Goal: Task Accomplishment & Management: Manage account settings

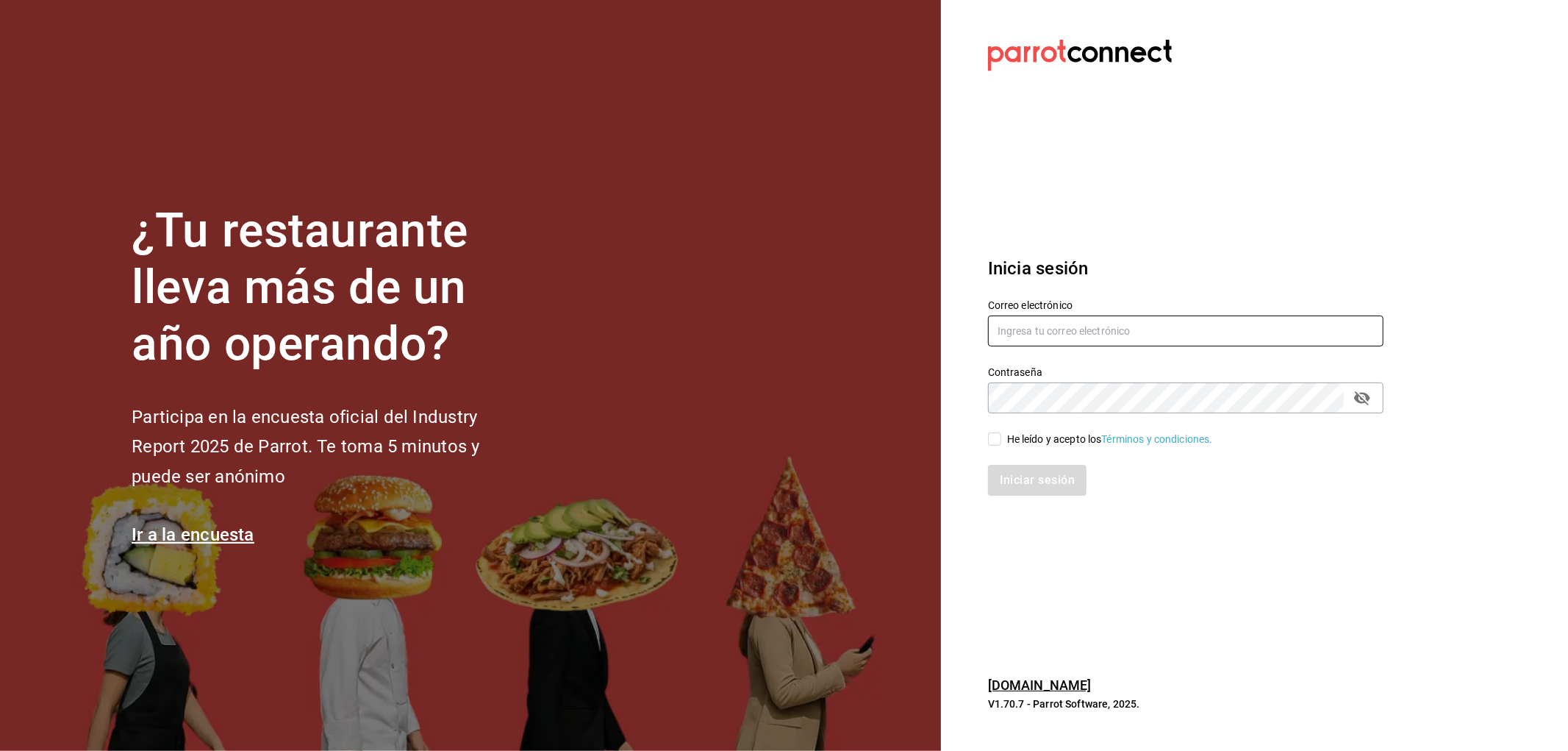
type input "[EMAIL_ADDRESS][DOMAIN_NAME]"
drag, startPoint x: 994, startPoint y: 439, endPoint x: 1023, endPoint y: 469, distance: 41.7
click at [992, 439] on input "He leído y acepto los Términos y condiciones." at bounding box center [994, 439] width 13 height 13
checkbox input "true"
click at [1036, 480] on button "Iniciar sesión" at bounding box center [1037, 480] width 100 height 30
